Goal: Information Seeking & Learning: Learn about a topic

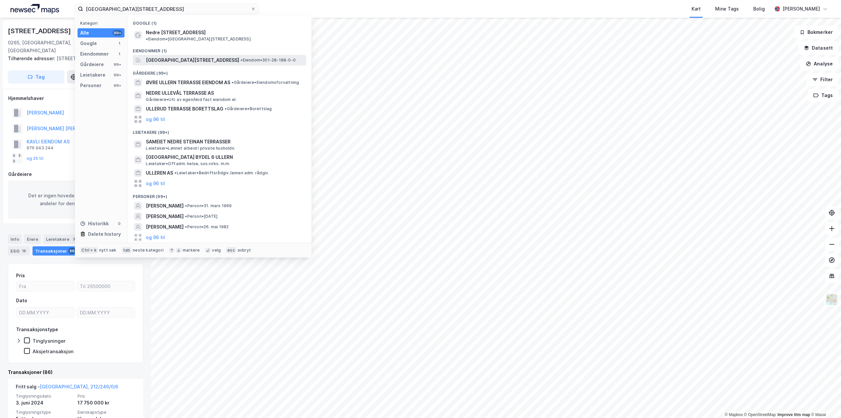
type input "[GEOGRAPHIC_DATA][STREET_ADDRESS]"
click at [191, 56] on span "[GEOGRAPHIC_DATA][STREET_ADDRESS]" at bounding box center [192, 60] width 93 height 8
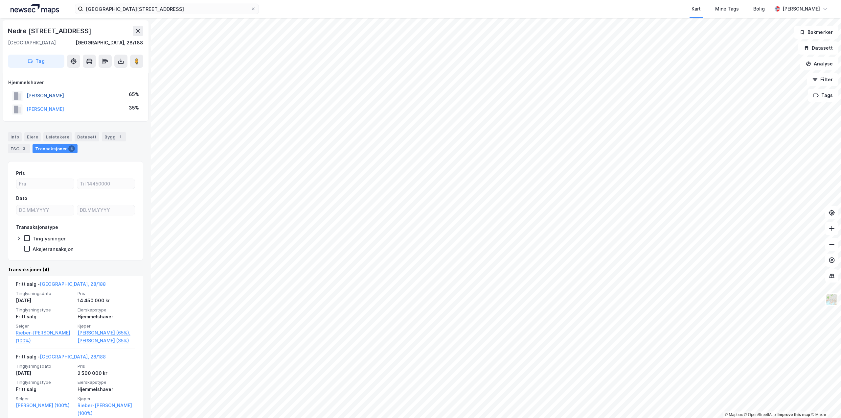
drag, startPoint x: 45, startPoint y: 93, endPoint x: 28, endPoint y: 95, distance: 17.5
click at [28, 95] on div "[PERSON_NAME] 65%" at bounding box center [75, 95] width 135 height 13
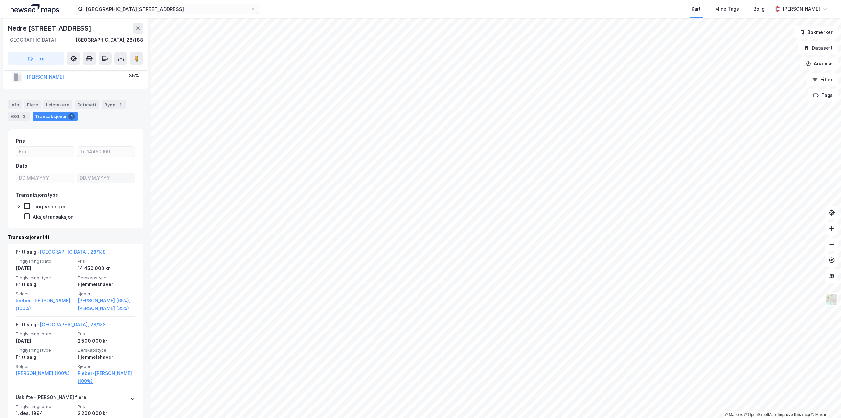
scroll to position [33, 0]
drag, startPoint x: 136, startPoint y: 298, endPoint x: 77, endPoint y: 298, distance: 59.8
click at [77, 298] on div "Fritt salg - [GEOGRAPHIC_DATA], 28/188 Tinglysningsdato [DATE] Pris 14 450 000 …" at bounding box center [75, 279] width 135 height 73
copy link "[PERSON_NAME]"
click at [833, 229] on icon at bounding box center [832, 228] width 7 height 7
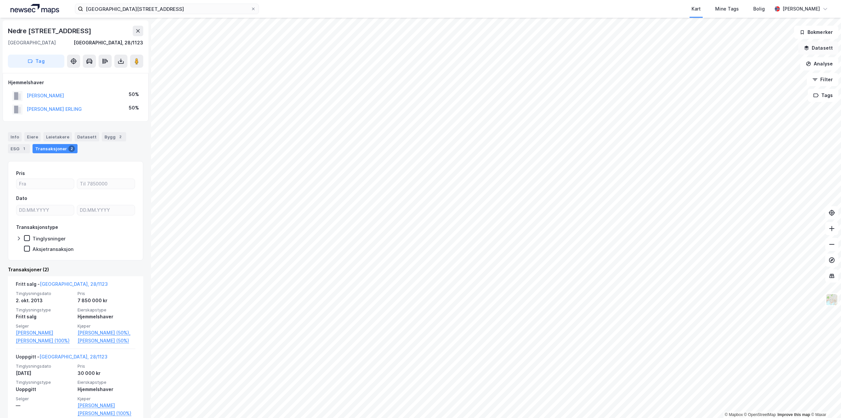
click at [825, 47] on button "Datasett" at bounding box center [819, 47] width 40 height 13
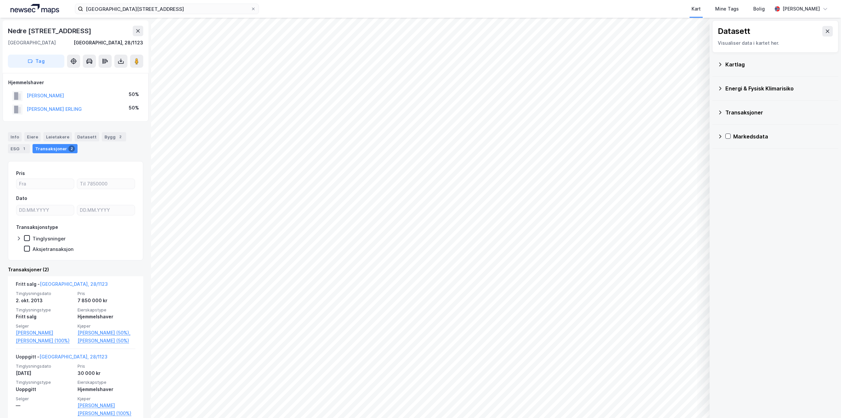
click at [747, 88] on div "Energi & Fysisk Klimarisiko" at bounding box center [780, 88] width 108 height 8
click at [728, 131] on icon at bounding box center [728, 132] width 5 height 5
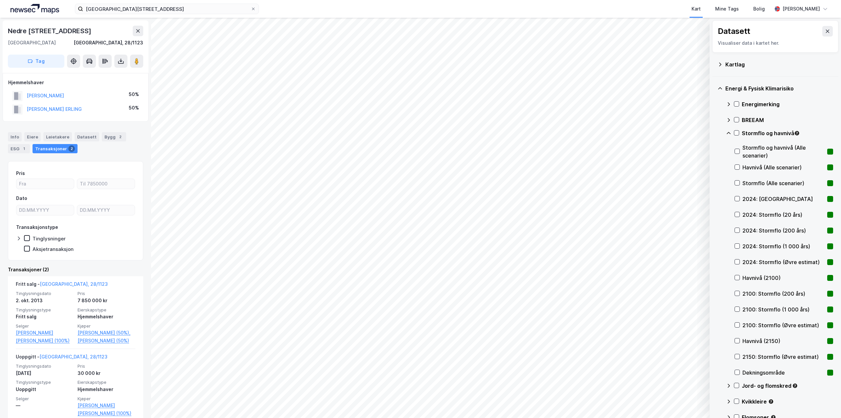
click at [728, 131] on icon at bounding box center [728, 132] width 5 height 5
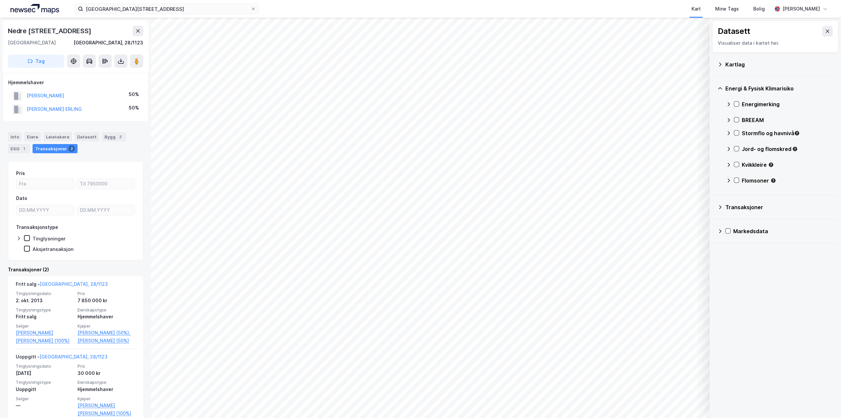
click at [732, 119] on div "BREEAM" at bounding box center [779, 120] width 107 height 16
click at [727, 165] on icon at bounding box center [728, 164] width 5 height 5
click at [734, 148] on div at bounding box center [736, 148] width 5 height 5
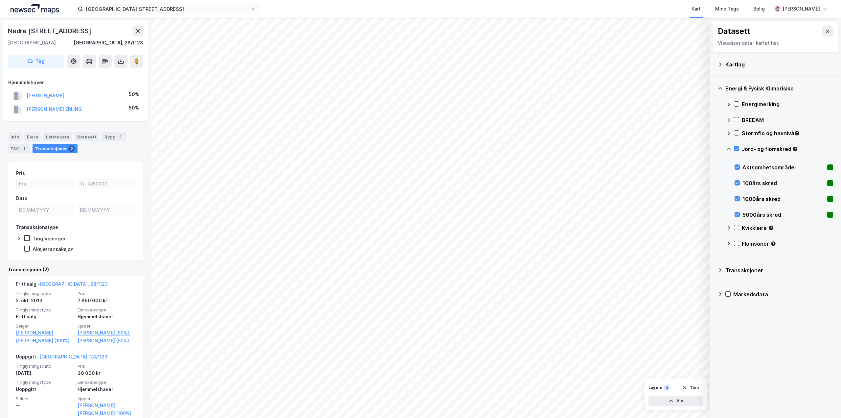
click at [736, 147] on icon at bounding box center [737, 148] width 5 height 5
click at [728, 134] on icon at bounding box center [728, 132] width 5 height 5
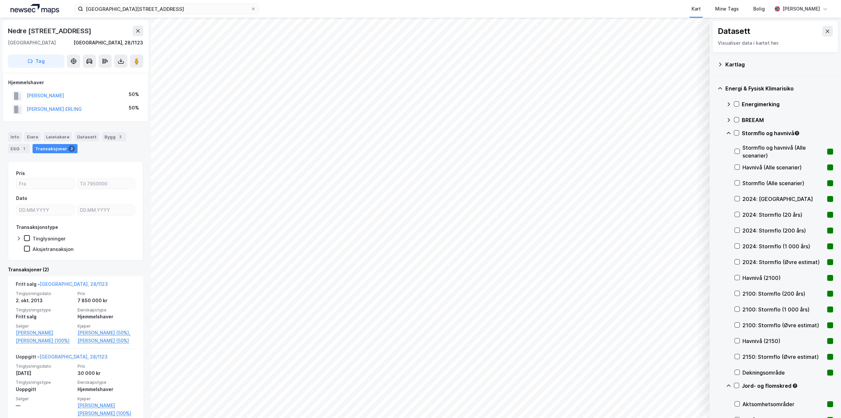
click at [728, 134] on icon at bounding box center [728, 132] width 5 height 5
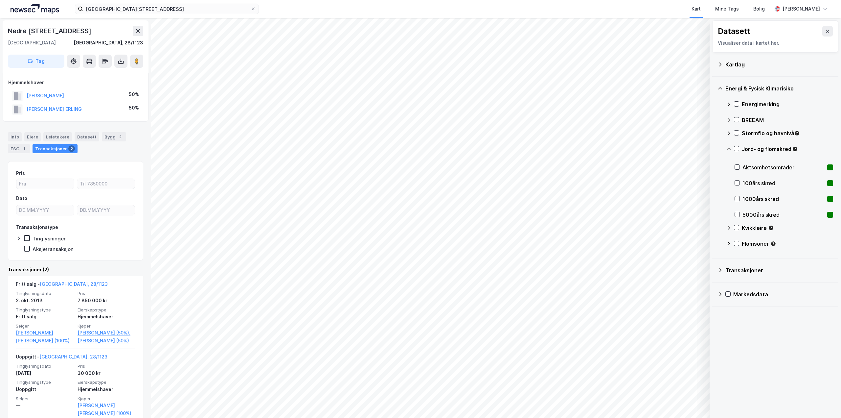
click at [726, 118] on icon at bounding box center [728, 119] width 5 height 5
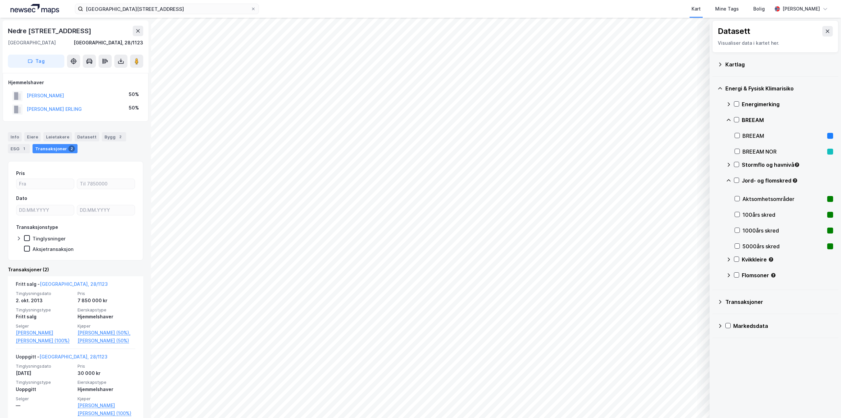
click at [726, 118] on icon at bounding box center [728, 119] width 5 height 5
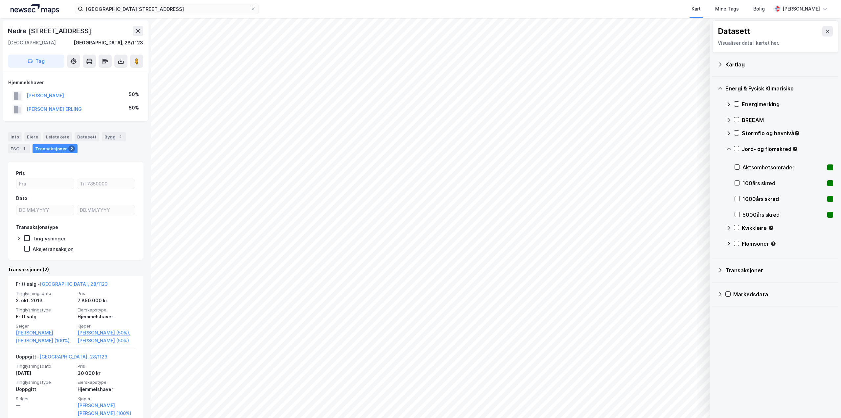
click at [732, 103] on div "Energimerking" at bounding box center [779, 104] width 107 height 16
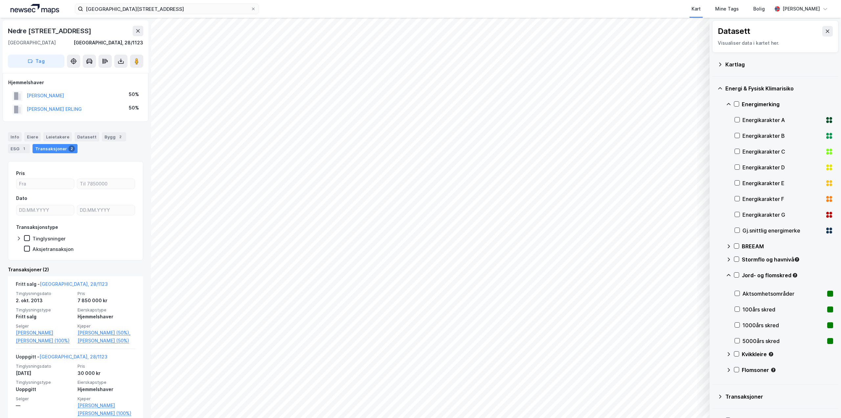
click at [732, 103] on div "Energimerking" at bounding box center [779, 104] width 107 height 16
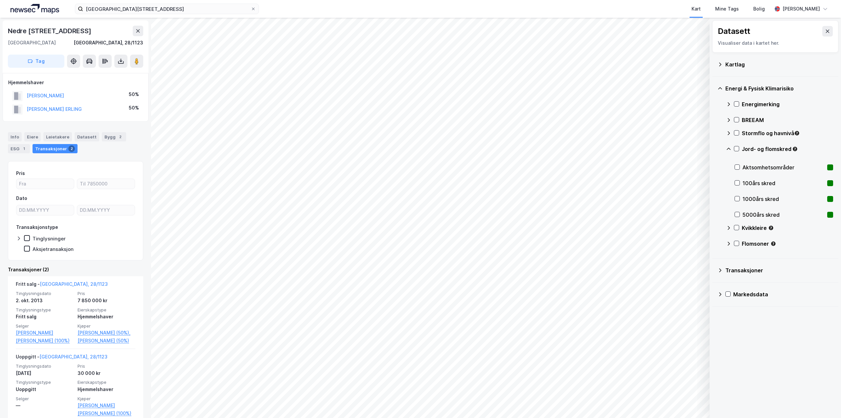
click at [729, 148] on icon at bounding box center [728, 148] width 5 height 5
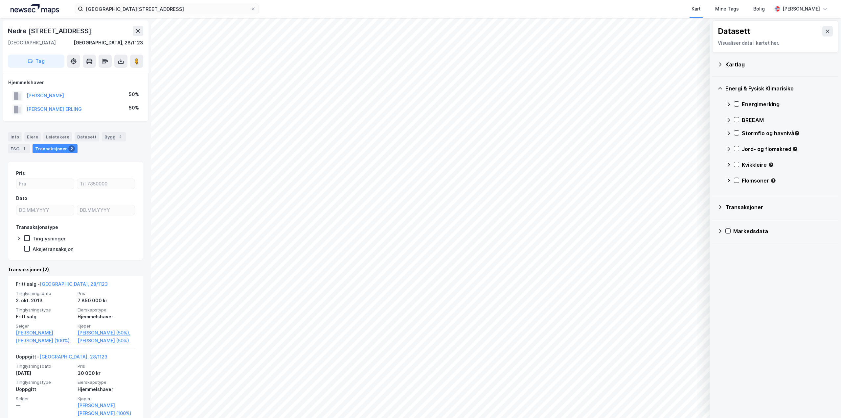
click at [721, 64] on icon at bounding box center [720, 64] width 5 height 5
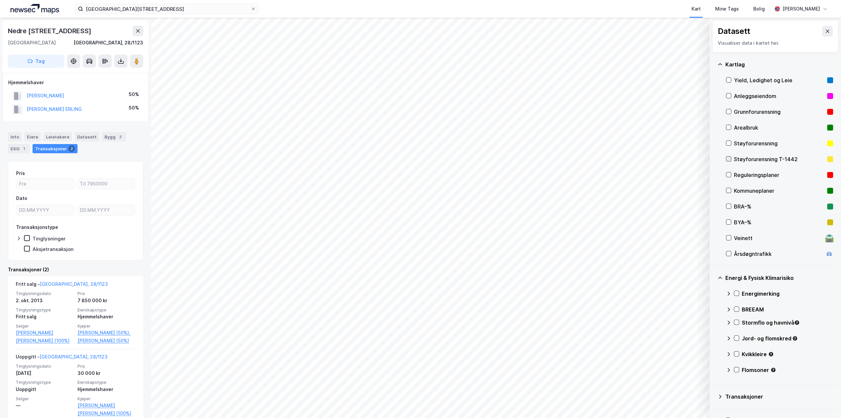
click at [728, 158] on icon at bounding box center [729, 158] width 5 height 5
click at [728, 143] on icon at bounding box center [729, 143] width 5 height 5
click at [823, 30] on button at bounding box center [828, 31] width 11 height 11
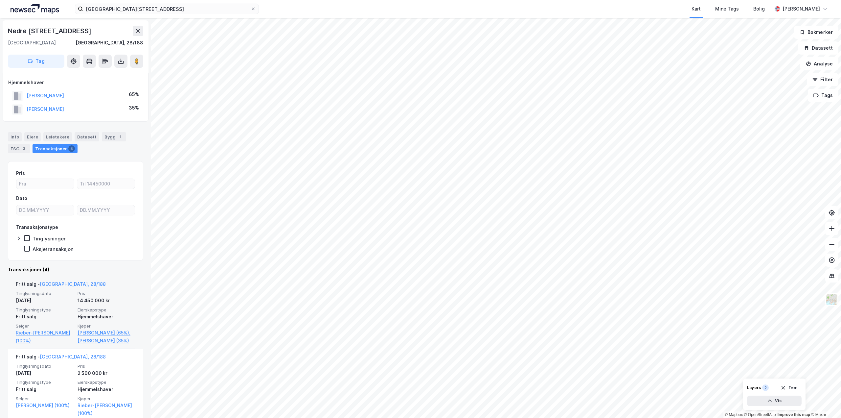
scroll to position [33, 0]
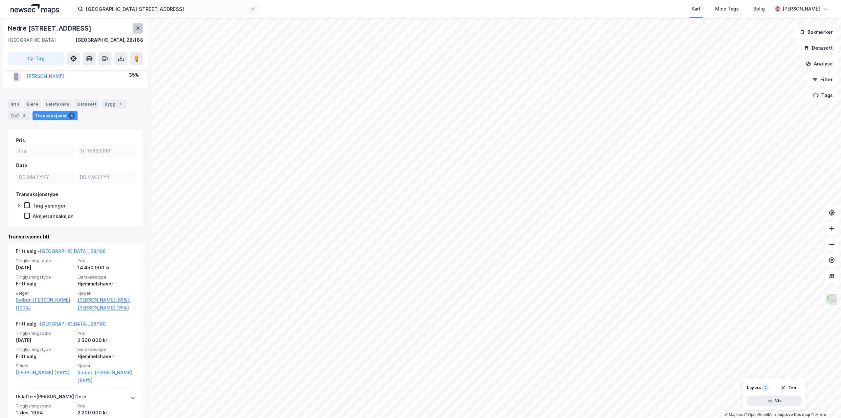
click at [138, 28] on icon at bounding box center [138, 28] width 4 height 3
